Goal: Task Accomplishment & Management: Manage account settings

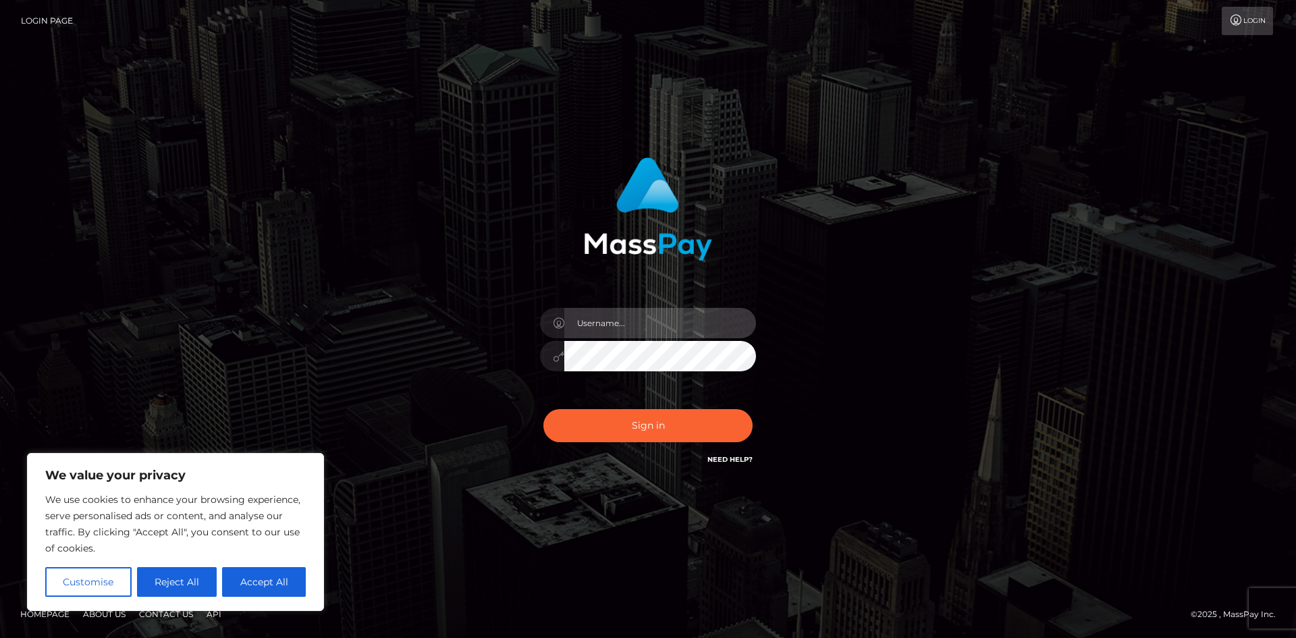
type input "hello.feetfinder"
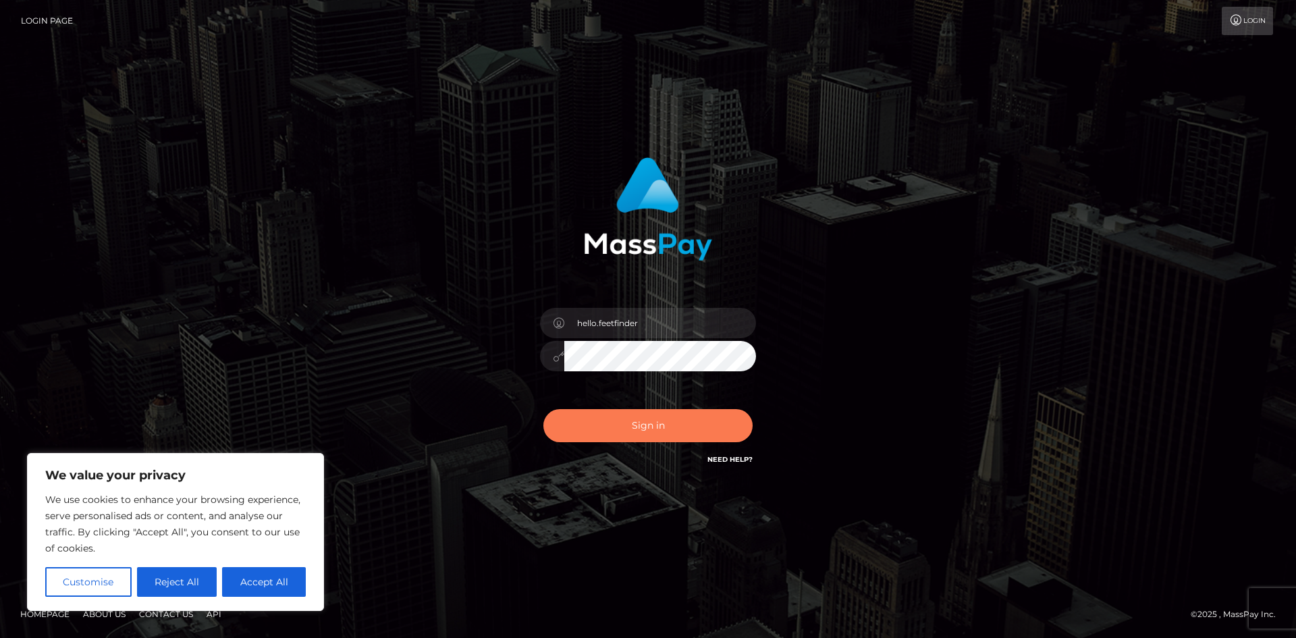
click at [663, 430] on button "Sign in" at bounding box center [647, 425] width 209 height 33
type input "hello.feetfinder"
click at [653, 416] on button "Sign in" at bounding box center [647, 425] width 209 height 33
